Goal: Task Accomplishment & Management: Use online tool/utility

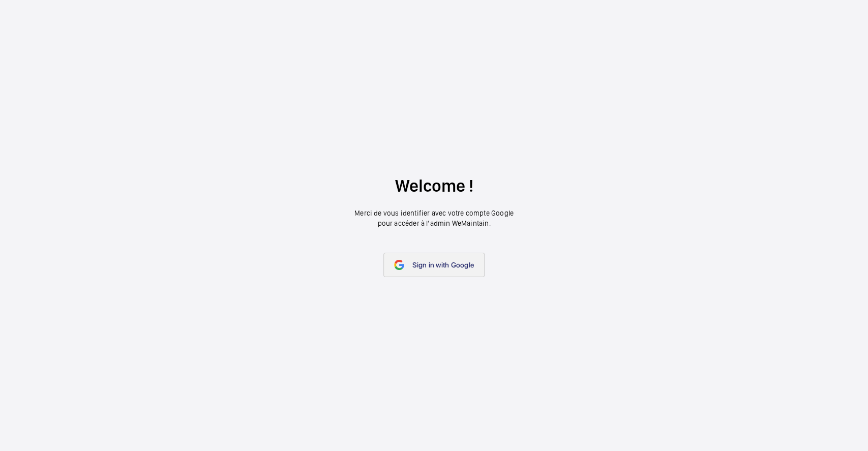
click at [398, 264] on mat-icon at bounding box center [399, 265] width 10 height 10
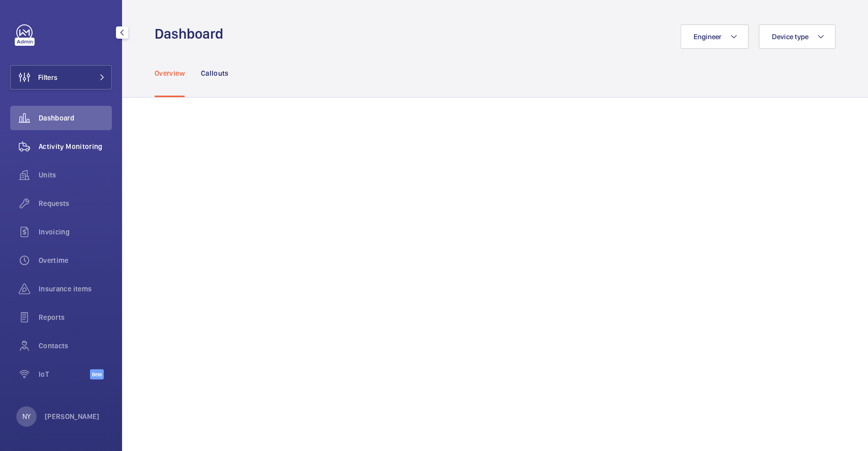
click at [50, 142] on span "Activity Monitoring" at bounding box center [75, 146] width 73 height 10
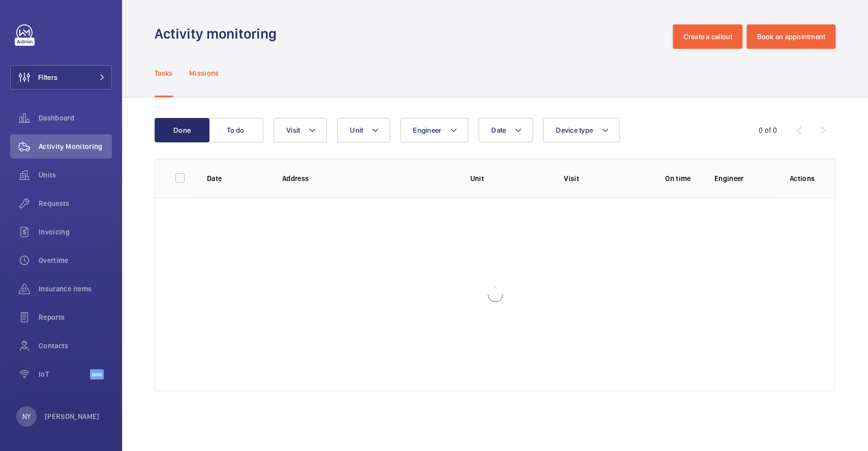
click at [205, 73] on p "Missions" at bounding box center [204, 73] width 30 height 10
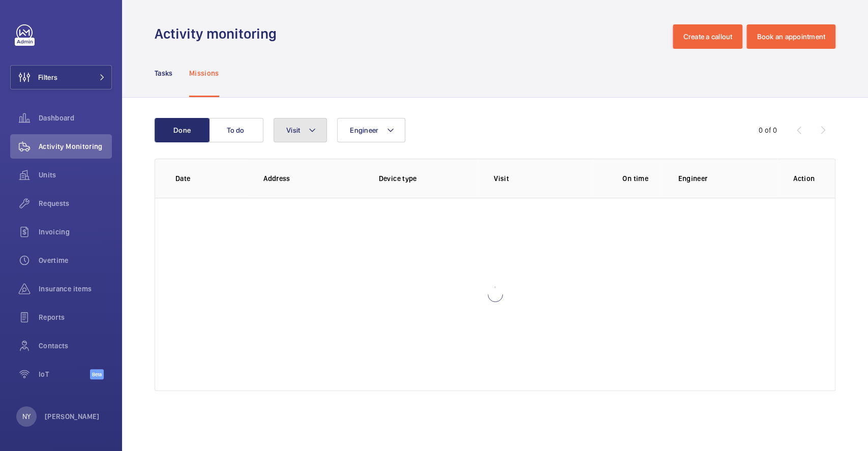
click at [289, 129] on span "Visit" at bounding box center [293, 130] width 14 height 8
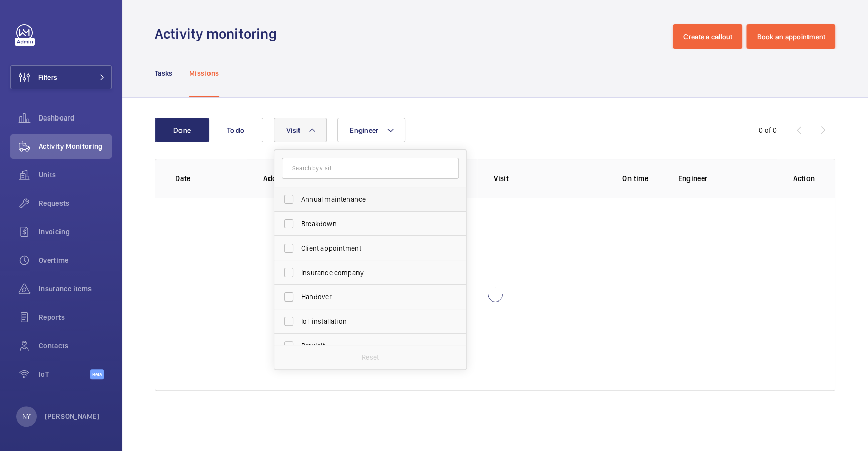
click at [313, 204] on span "Annual maintenance" at bounding box center [371, 199] width 140 height 10
click at [299, 204] on input "Annual maintenance" at bounding box center [289, 199] width 20 height 20
checkbox input "true"
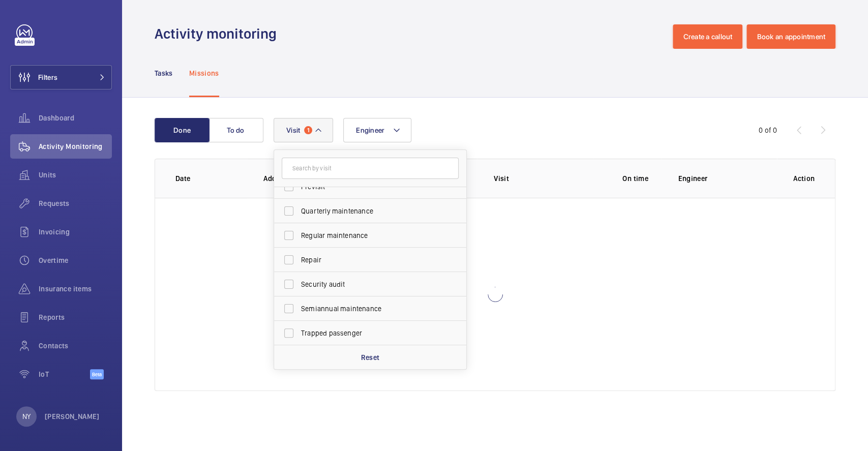
click at [313, 204] on label "Quarterly maintenance" at bounding box center [362, 211] width 177 height 24
click at [299, 204] on input "Quarterly maintenance" at bounding box center [289, 211] width 20 height 20
checkbox input "true"
click at [315, 230] on span "Regular maintenance" at bounding box center [371, 235] width 140 height 10
click at [299, 230] on input "Regular maintenance" at bounding box center [289, 235] width 20 height 20
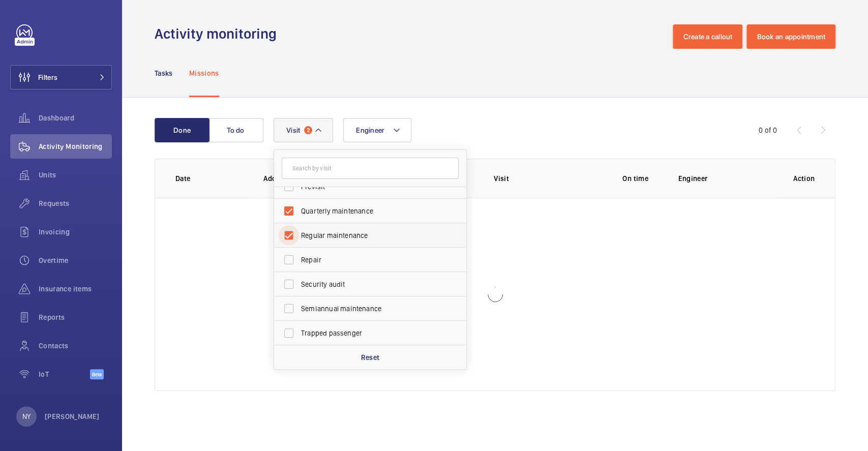
checkbox input "true"
click at [343, 313] on label "Semiannual maintenance" at bounding box center [362, 309] width 177 height 24
click at [299, 313] on input "Semiannual maintenance" at bounding box center [289, 309] width 20 height 20
checkbox input "true"
click at [84, 69] on button "Filters" at bounding box center [61, 77] width 102 height 24
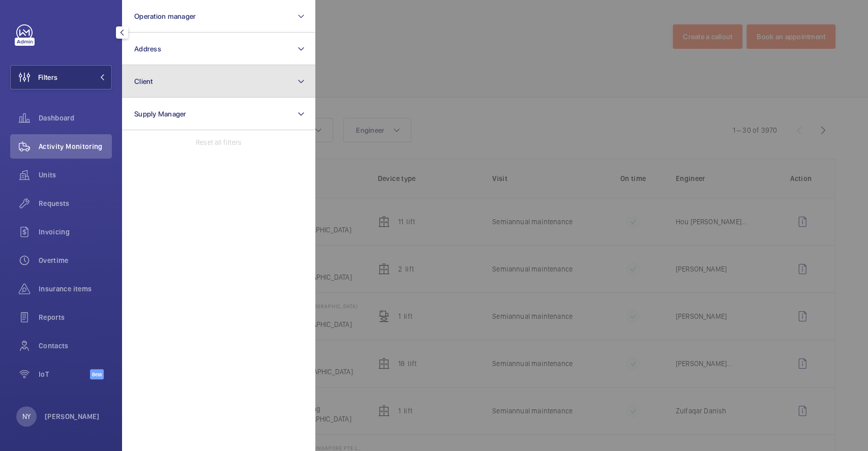
click at [206, 83] on button "Client" at bounding box center [218, 81] width 193 height 33
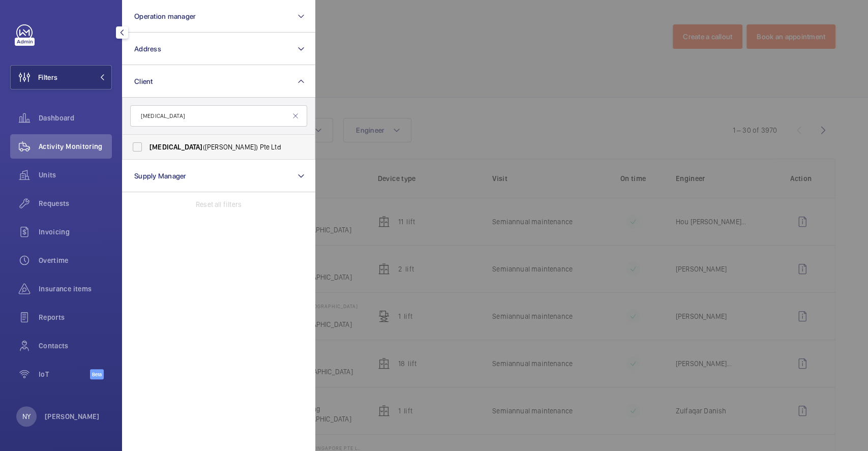
type input "[MEDICAL_DATA]"
click at [150, 154] on label "[MEDICAL_DATA] ([PERSON_NAME]) Pte Ltd" at bounding box center [211, 147] width 177 height 24
click at [148, 154] on input "[MEDICAL_DATA] ([PERSON_NAME]) Pte Ltd" at bounding box center [137, 147] width 20 height 20
checkbox input "true"
click at [419, 66] on div at bounding box center [749, 225] width 868 height 451
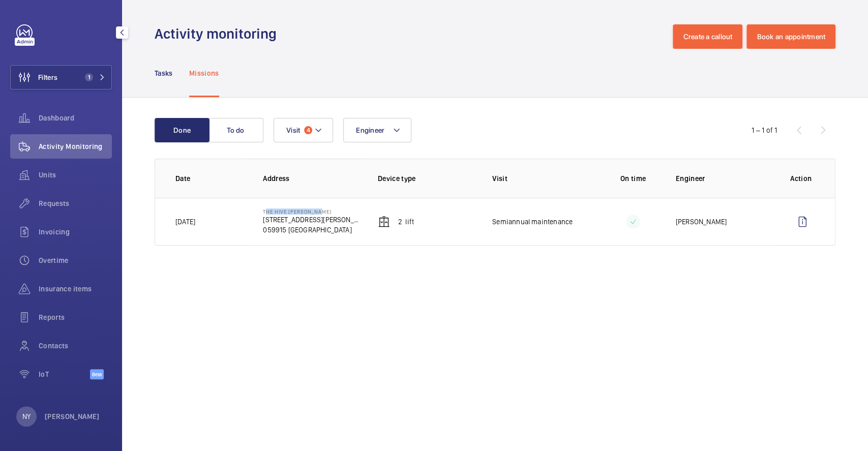
drag, startPoint x: 262, startPoint y: 210, endPoint x: 330, endPoint y: 211, distance: 68.2
click at [330, 211] on td "The Hive [PERSON_NAME] [STREET_ADDRESS][PERSON_NAME]" at bounding box center [304, 222] width 114 height 48
copy p "The Hive [PERSON_NAME]"
drag, startPoint x: 263, startPoint y: 221, endPoint x: 348, endPoint y: 220, distance: 85.0
click at [348, 220] on td "The Hive [PERSON_NAME] [STREET_ADDRESS][PERSON_NAME]" at bounding box center [304, 222] width 114 height 48
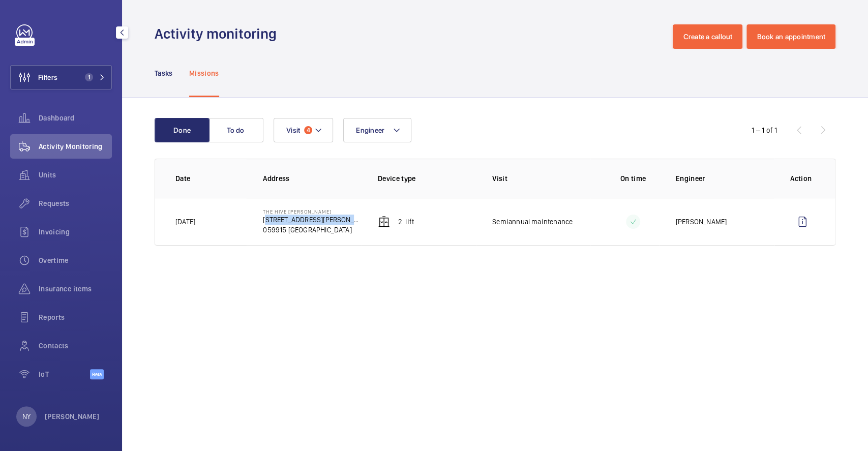
copy p "[STREET_ADDRESS][PERSON_NAME] (THE HIVE)"
click at [42, 421] on div "NY [PERSON_NAME]" at bounding box center [57, 417] width 83 height 20
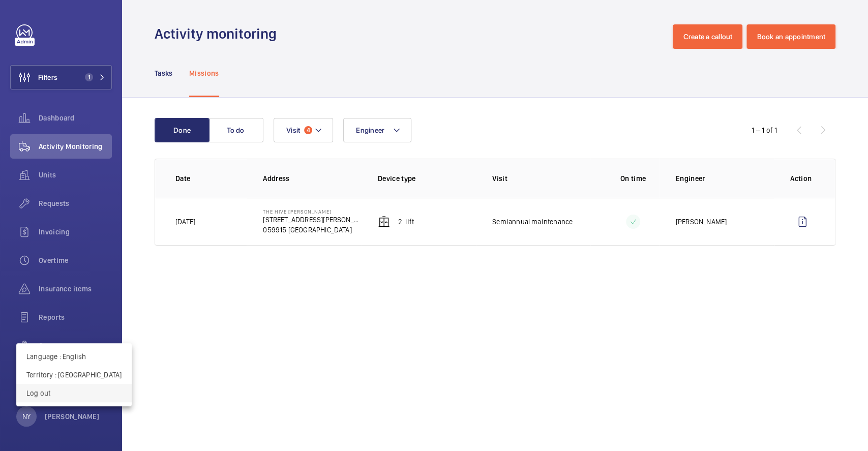
click at [49, 400] on button "Log out" at bounding box center [73, 393] width 115 height 18
